Goal: Information Seeking & Learning: Find specific page/section

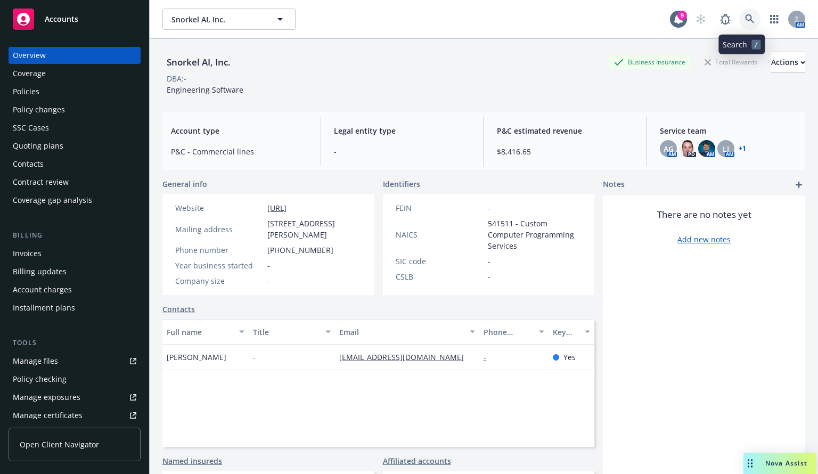
click at [745, 22] on icon at bounding box center [750, 19] width 10 height 10
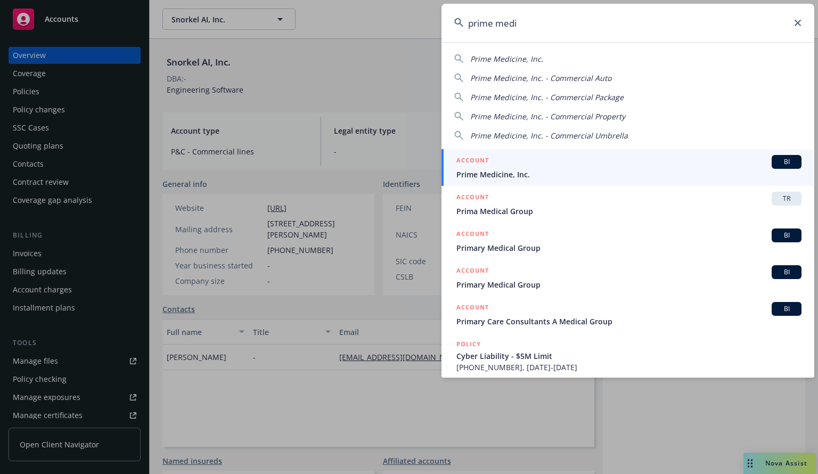
type input "prime medi"
click at [503, 171] on span "Prime Medicine, Inc." at bounding box center [629, 174] width 345 height 11
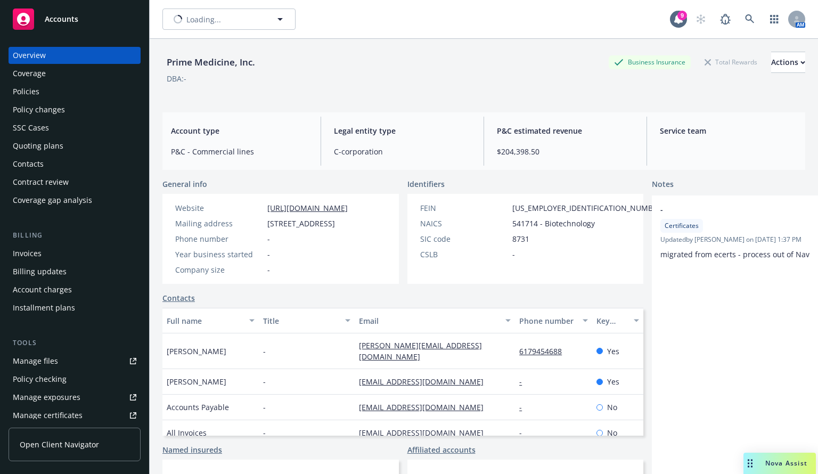
click at [26, 90] on div "Policies" at bounding box center [26, 91] width 27 height 17
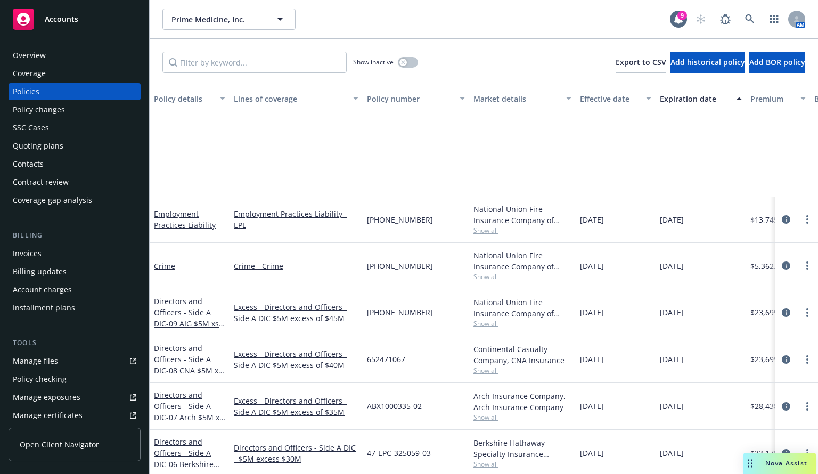
scroll to position [173, 0]
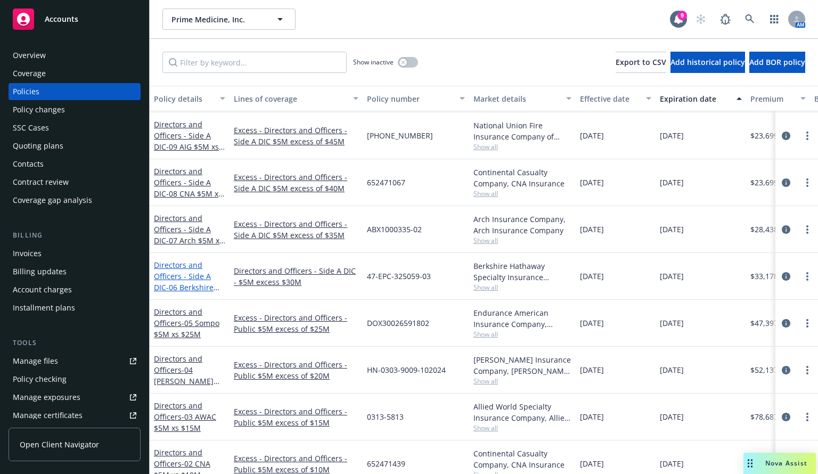
click at [185, 278] on link "Directors and Officers - Side A DIC - 06 Berkshire $5M xs $30M Lead Side A" at bounding box center [187, 287] width 66 height 55
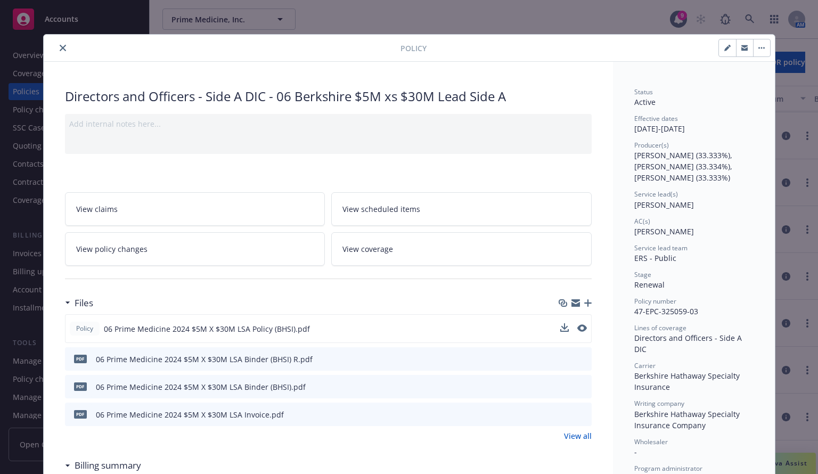
click at [580, 331] on button at bounding box center [582, 328] width 10 height 11
click at [580, 326] on icon "preview file" at bounding box center [581, 327] width 10 height 7
click at [60, 45] on icon "close" at bounding box center [63, 48] width 6 height 6
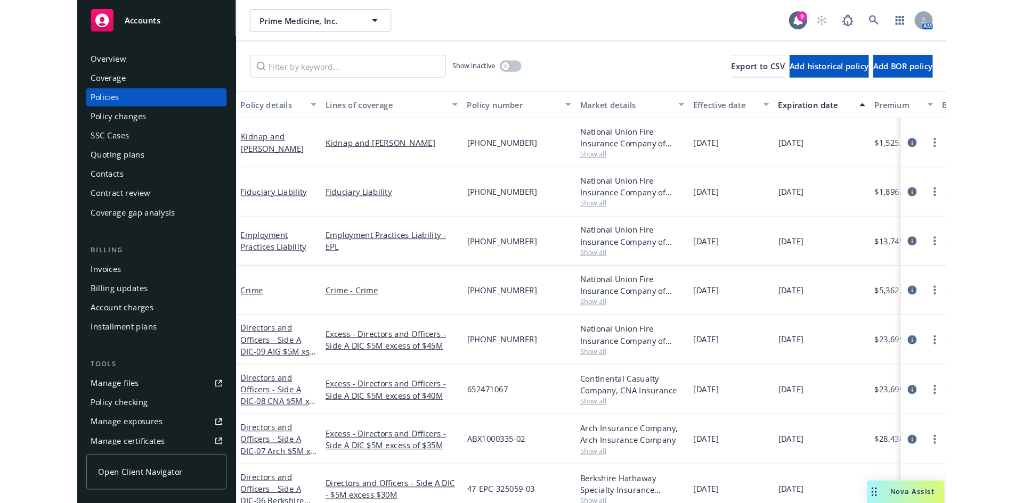
scroll to position [80, 0]
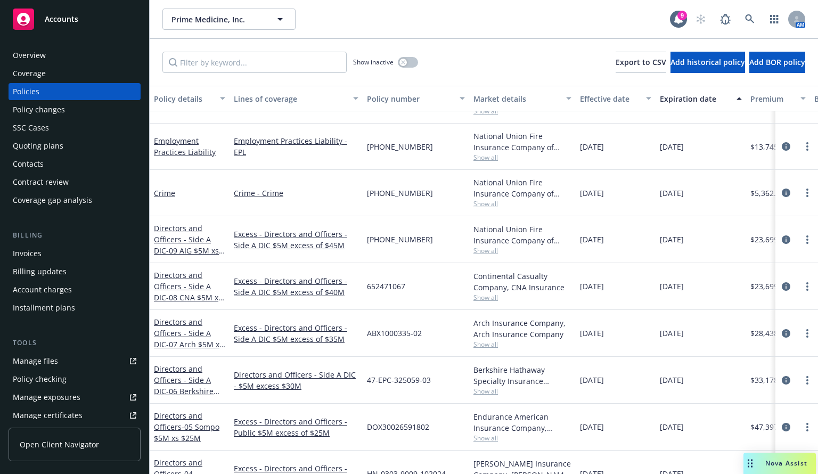
click at [442, 22] on div "Prime Medicine, Inc. Prime Medicine, Inc." at bounding box center [416, 19] width 508 height 21
click at [193, 424] on span "- 05 Sompo $5M xs $25M" at bounding box center [187, 432] width 66 height 21
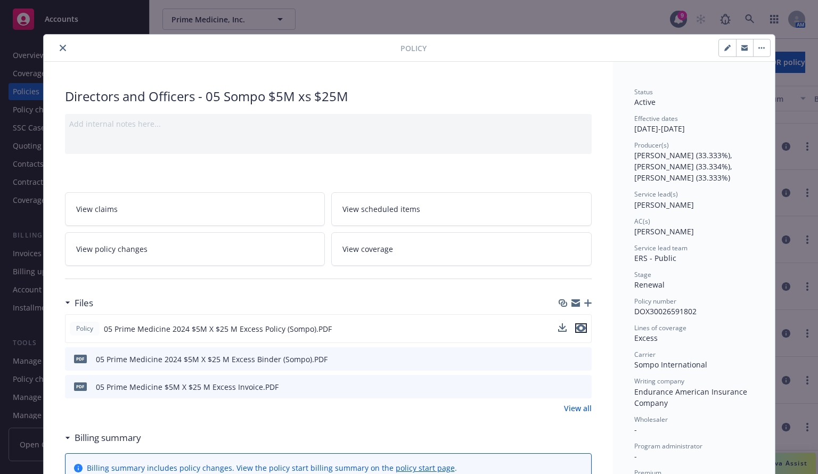
click at [577, 328] on icon "preview file" at bounding box center [581, 327] width 10 height 7
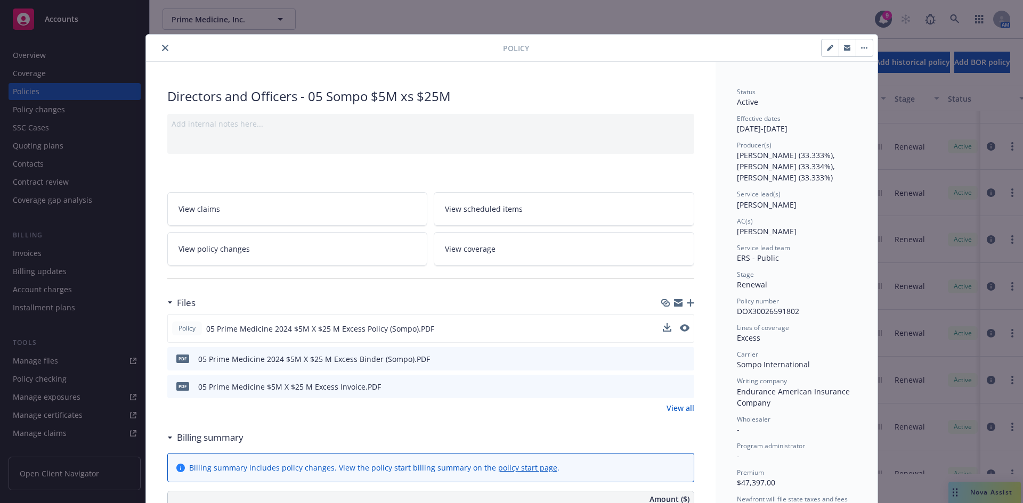
scroll to position [80, 0]
click at [161, 43] on button "close" at bounding box center [165, 48] width 13 height 13
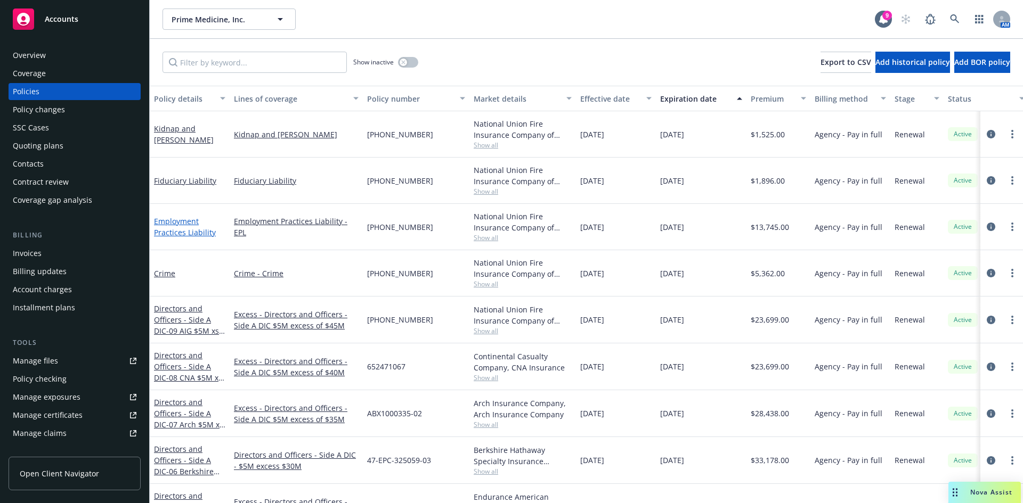
click at [175, 224] on link "Employment Practices Liability" at bounding box center [185, 226] width 62 height 21
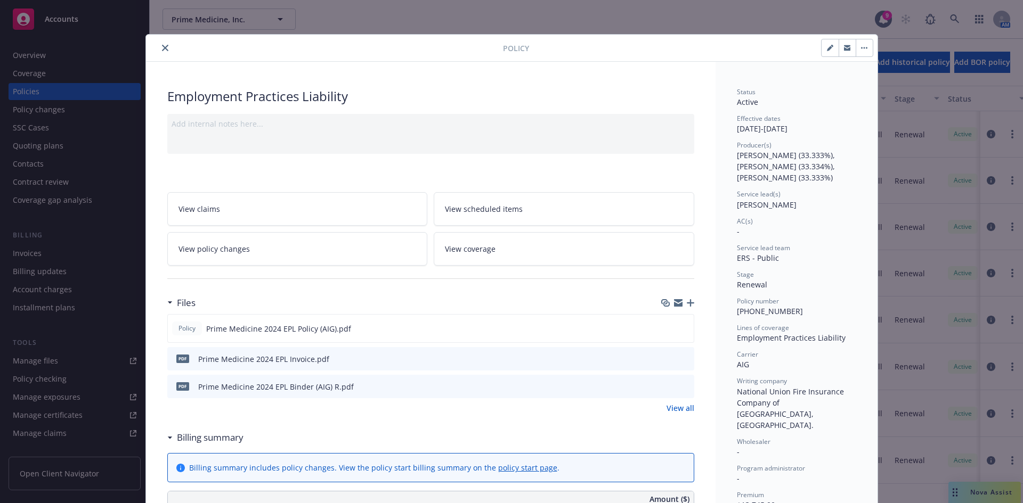
drag, startPoint x: 161, startPoint y: 47, endPoint x: 166, endPoint y: 53, distance: 7.2
click at [162, 47] on icon "close" at bounding box center [165, 48] width 6 height 6
click at [159, 49] on div "Show inactive Export to CSV Add historical policy Add BOR policy" at bounding box center [586, 62] width 873 height 47
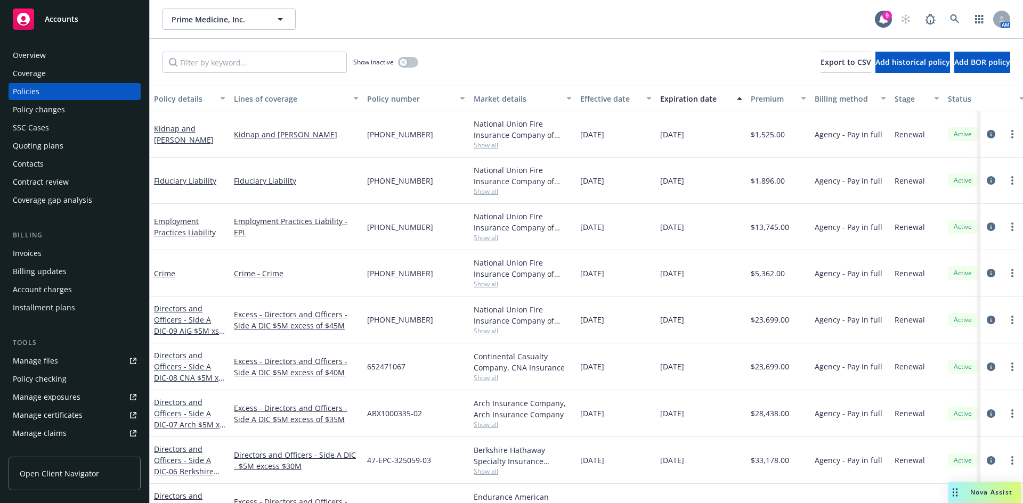
click at [487, 145] on span "Show all" at bounding box center [523, 145] width 98 height 9
click at [181, 139] on link "Kidnap and [PERSON_NAME]" at bounding box center [184, 134] width 60 height 21
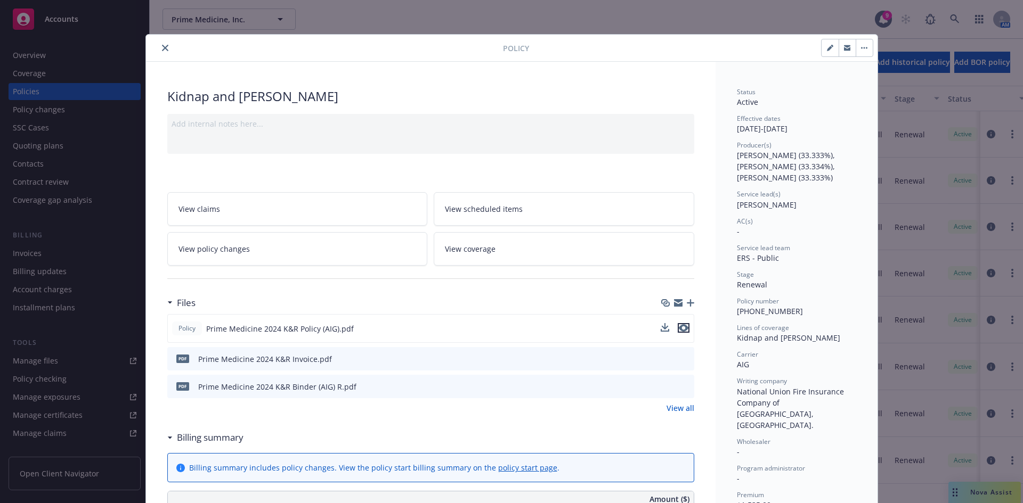
click at [679, 328] on icon "preview file" at bounding box center [684, 327] width 10 height 7
click at [162, 46] on icon "close" at bounding box center [165, 48] width 6 height 6
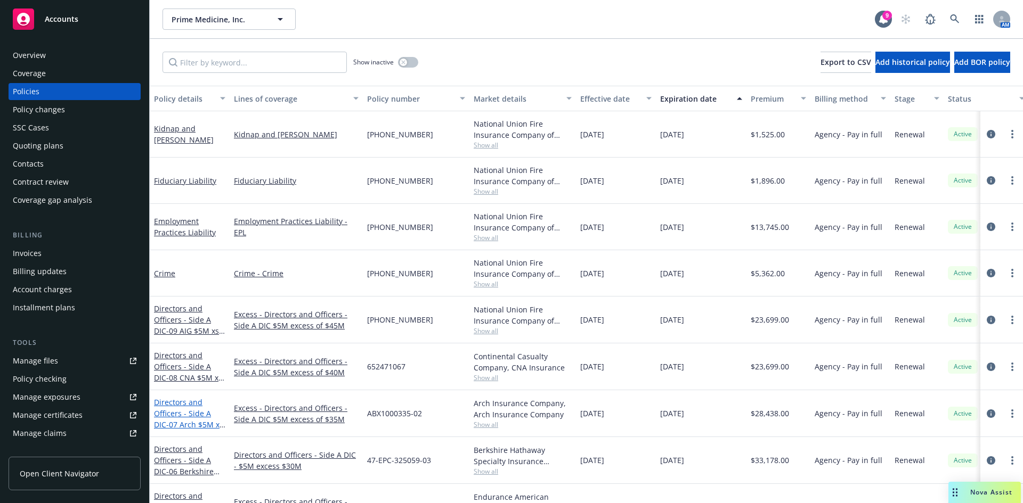
click at [177, 416] on link "Directors and Officers - Side A DIC - 07 Arch $5M xs $35M XS Side A" at bounding box center [188, 419] width 69 height 44
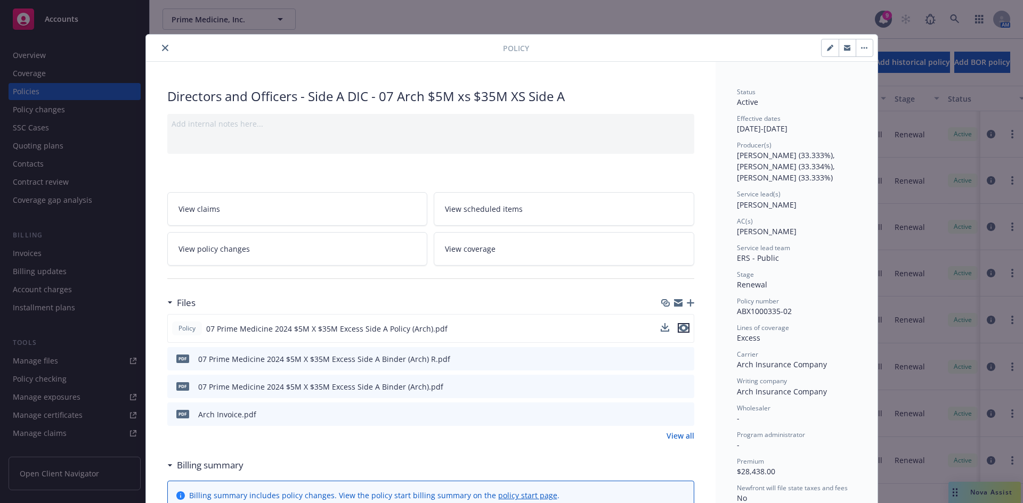
click at [679, 329] on icon "preview file" at bounding box center [684, 327] width 10 height 7
click at [679, 326] on icon "preview file" at bounding box center [684, 327] width 10 height 7
click at [162, 47] on icon "close" at bounding box center [165, 48] width 6 height 6
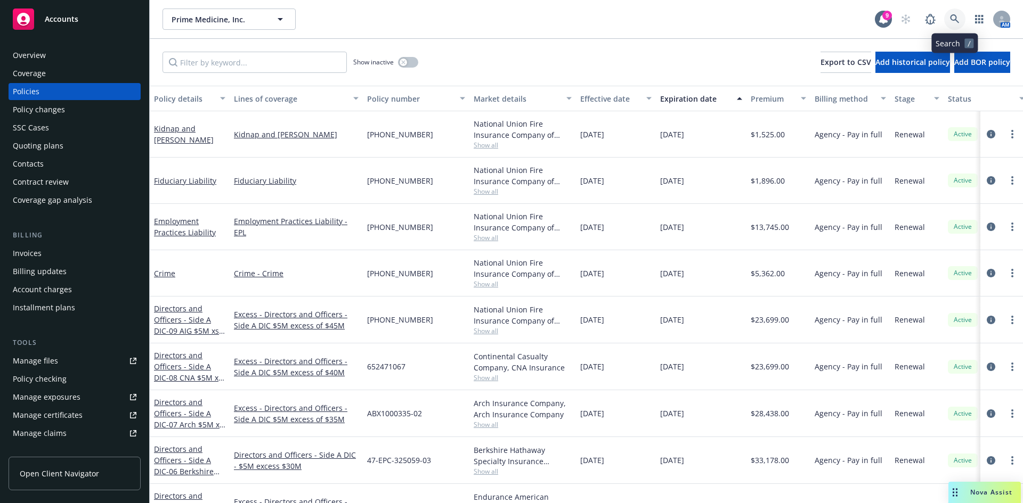
click at [818, 21] on link at bounding box center [954, 19] width 21 height 21
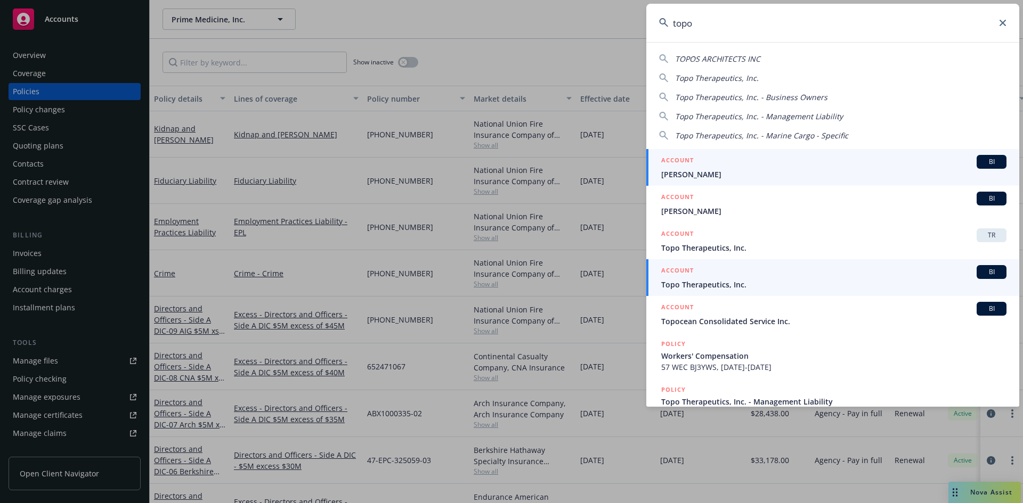
type input "topo"
click at [722, 287] on span "Topo Therapeutics, Inc." at bounding box center [833, 284] width 345 height 11
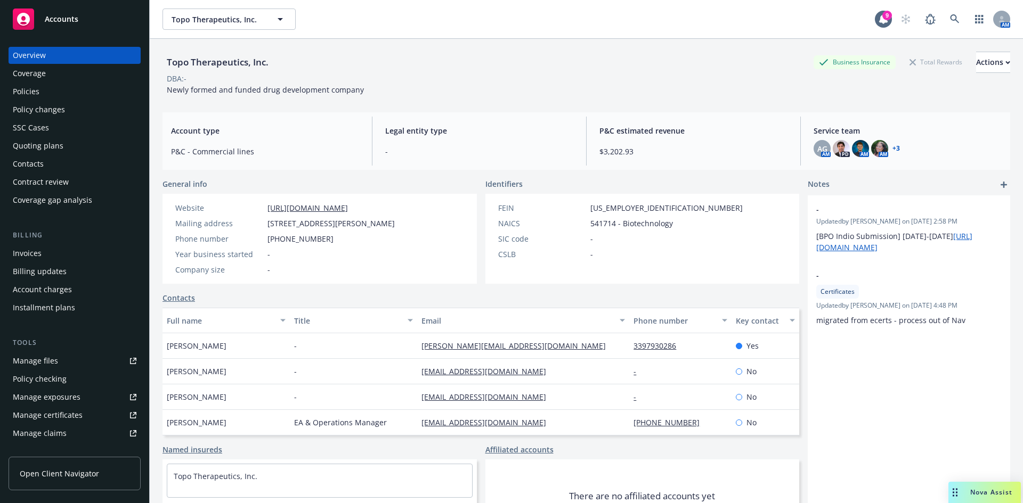
click at [33, 86] on div "Policies" at bounding box center [26, 91] width 27 height 17
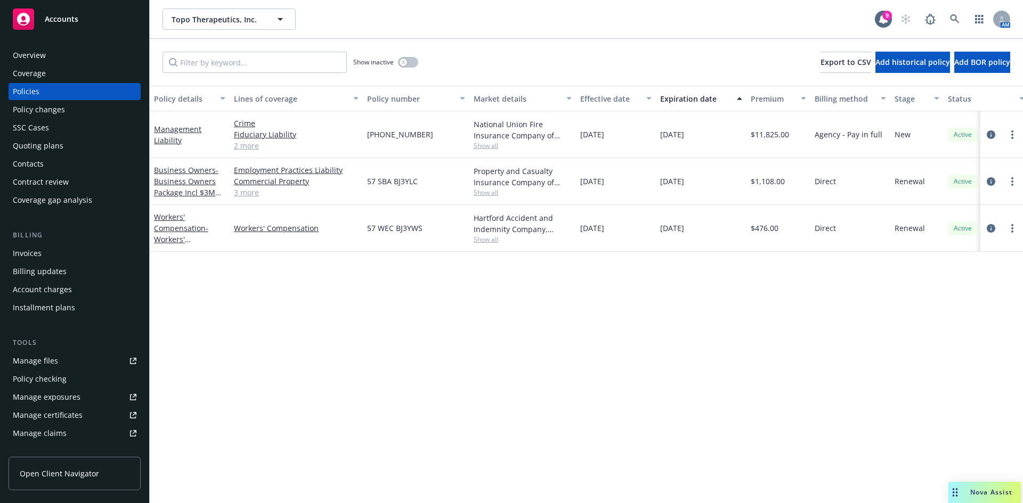
click at [250, 145] on link "2 more" at bounding box center [296, 145] width 125 height 11
